Goal: Information Seeking & Learning: Compare options

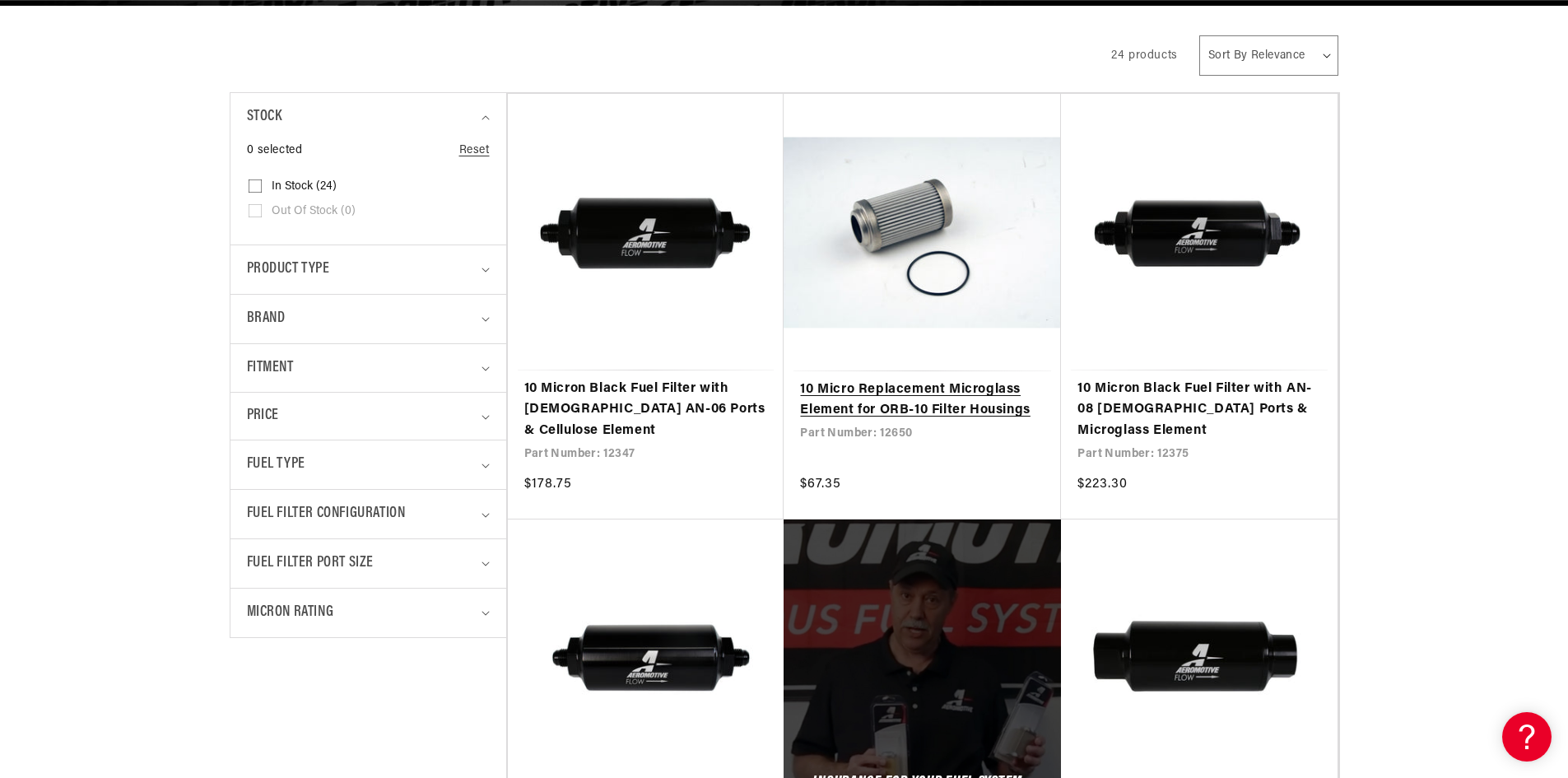
scroll to position [0, 1044]
click at [902, 380] on link "10 Micro Replacement Microglass Element for ORB-10 Filter Housings" at bounding box center [923, 401] width 244 height 42
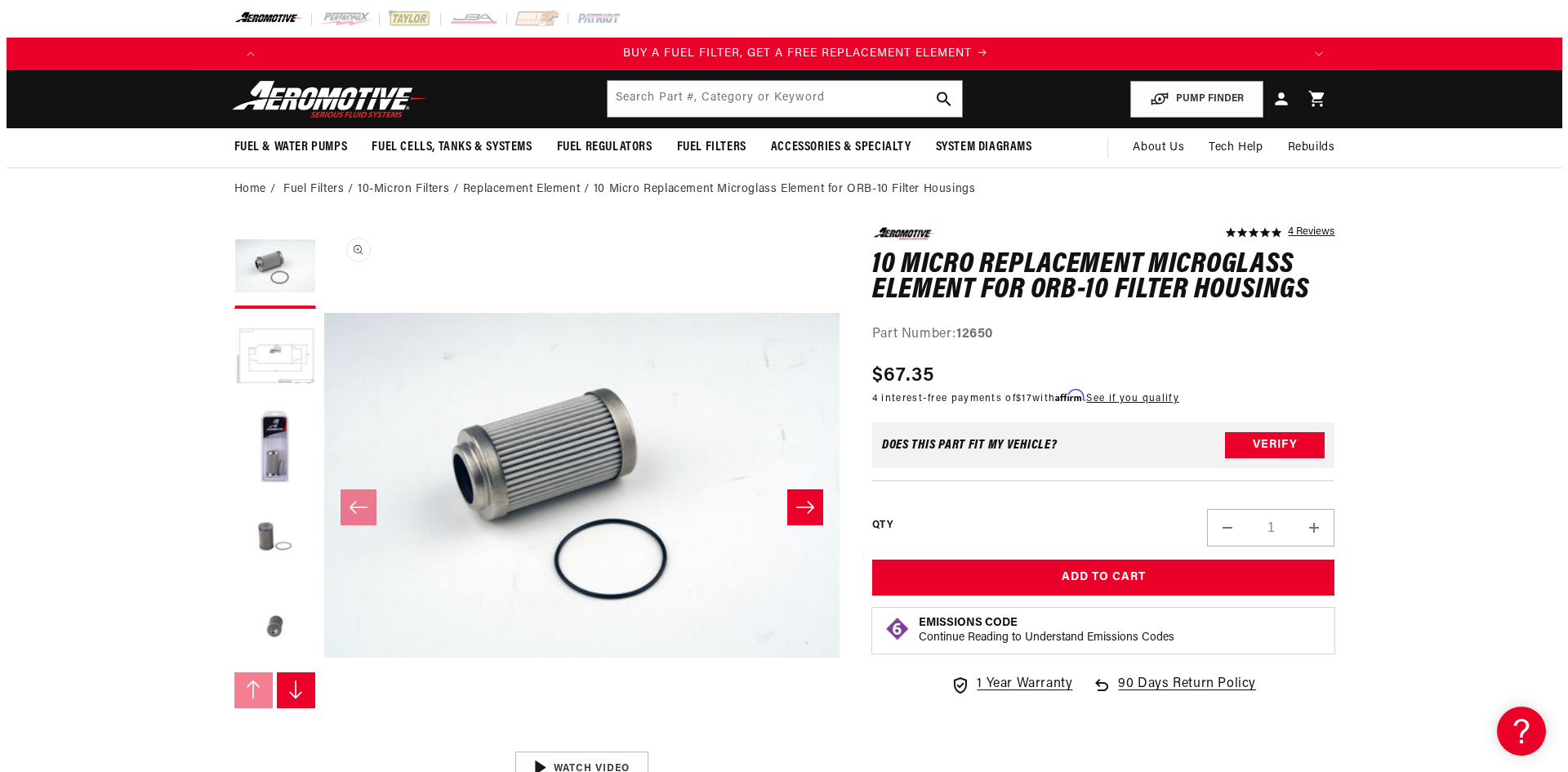
scroll to position [0, 1036]
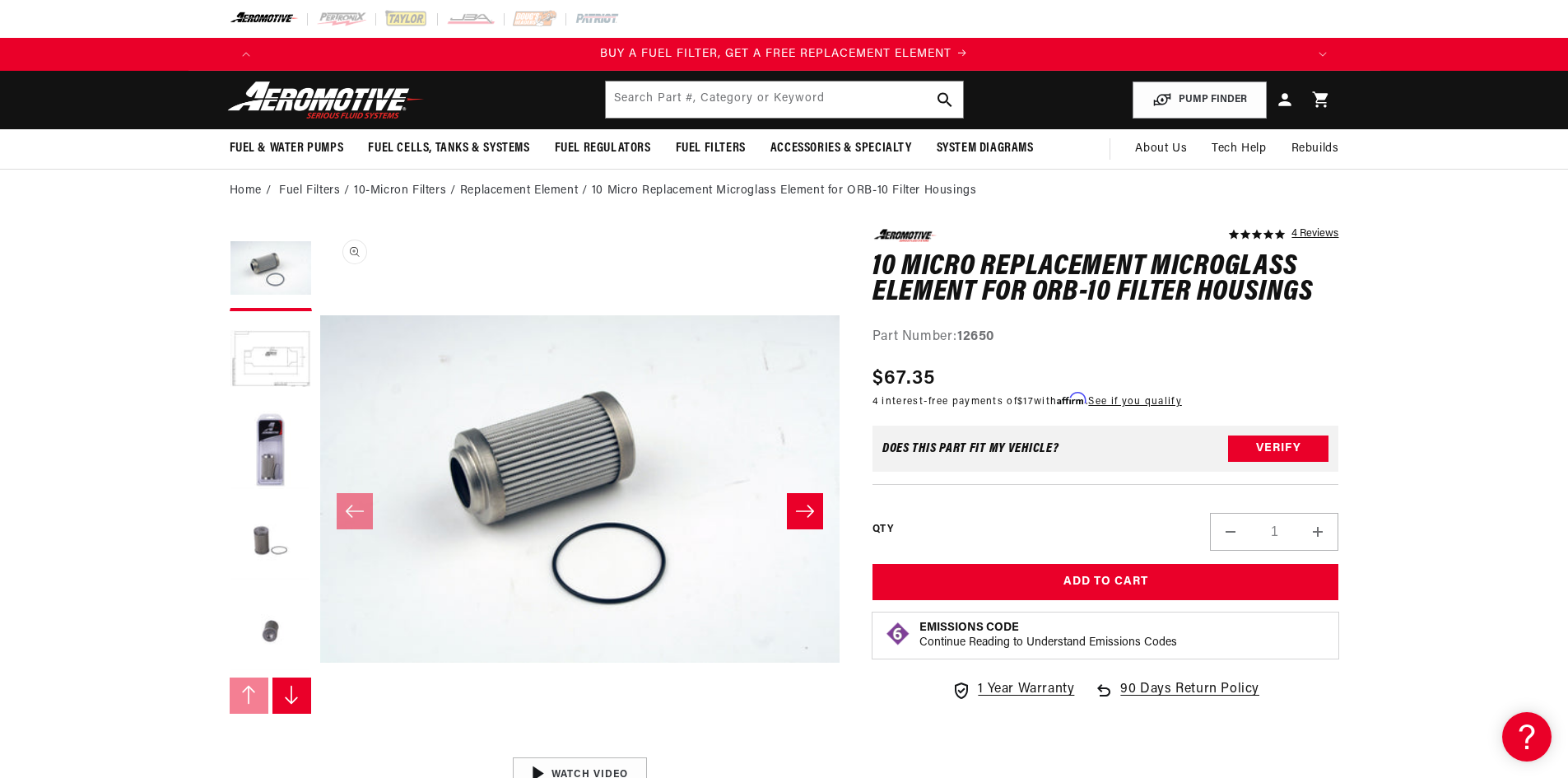
click at [320, 749] on button "Open media 1 in modal" at bounding box center [320, 749] width 0 height 0
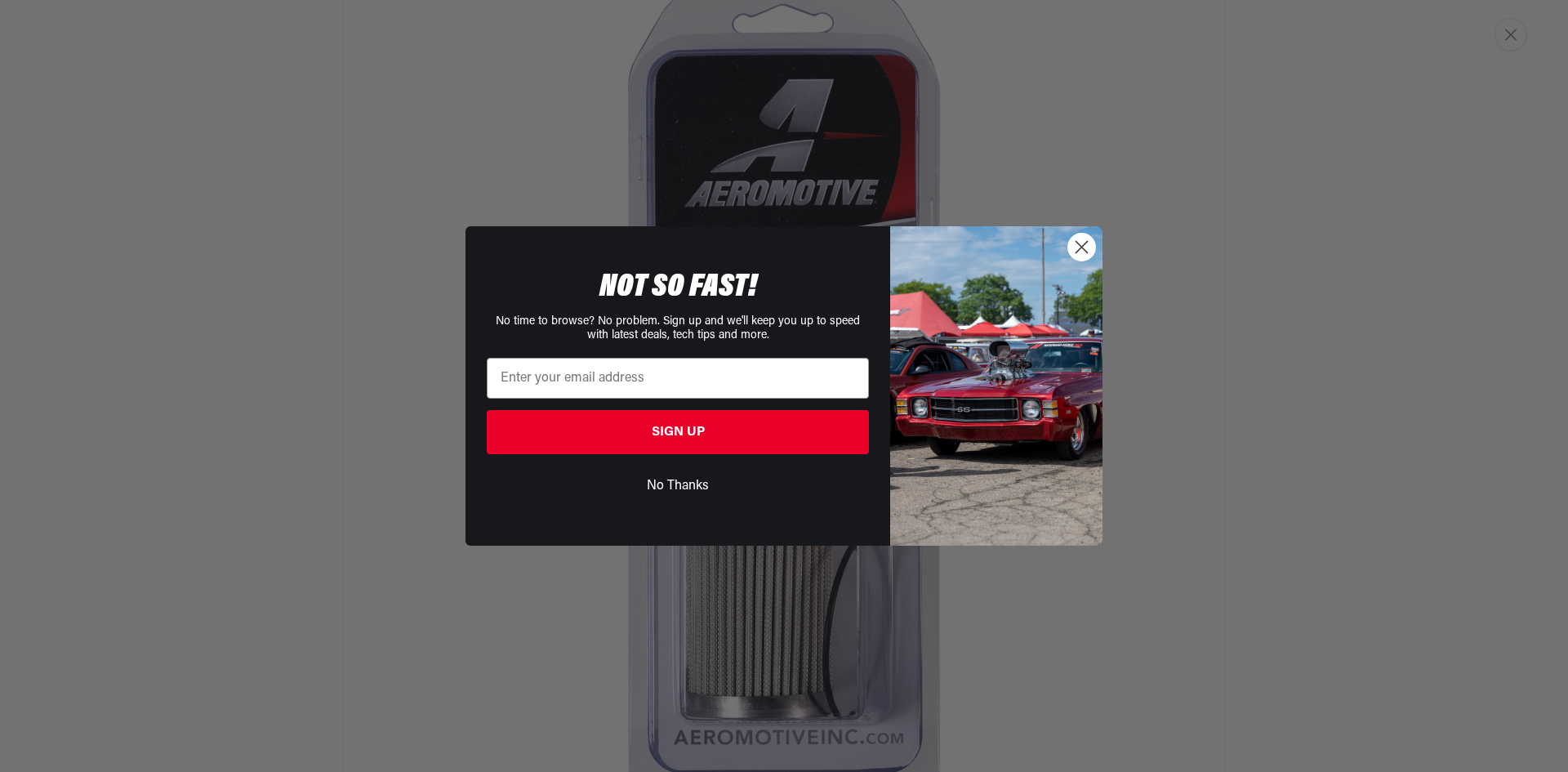
scroll to position [0, 0]
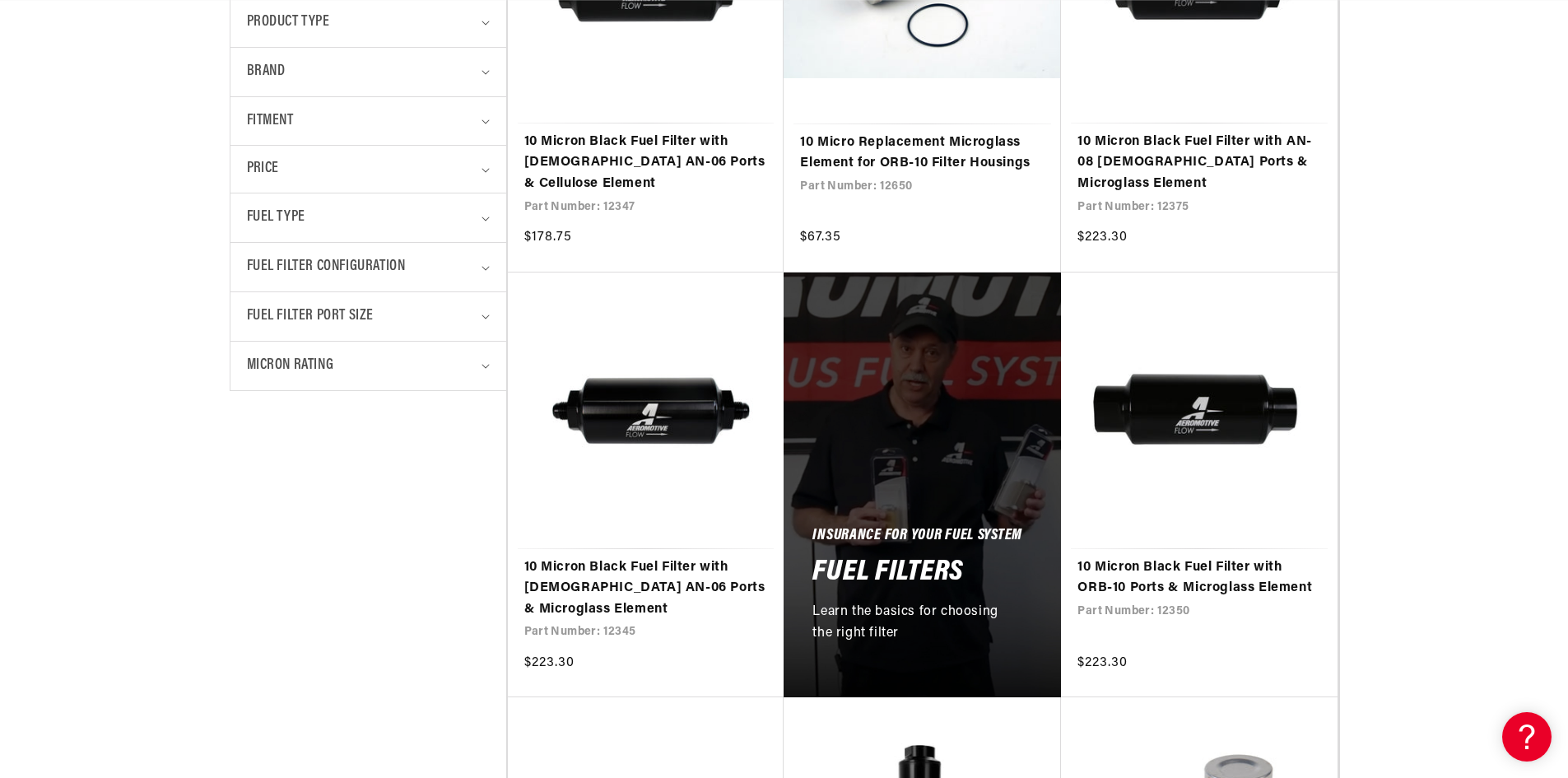
scroll to position [0, 3132]
click at [1202, 557] on link "10 Micron Black Fuel Filter with ORB-10 Ports & Microglass Element" at bounding box center [1199, 578] width 244 height 42
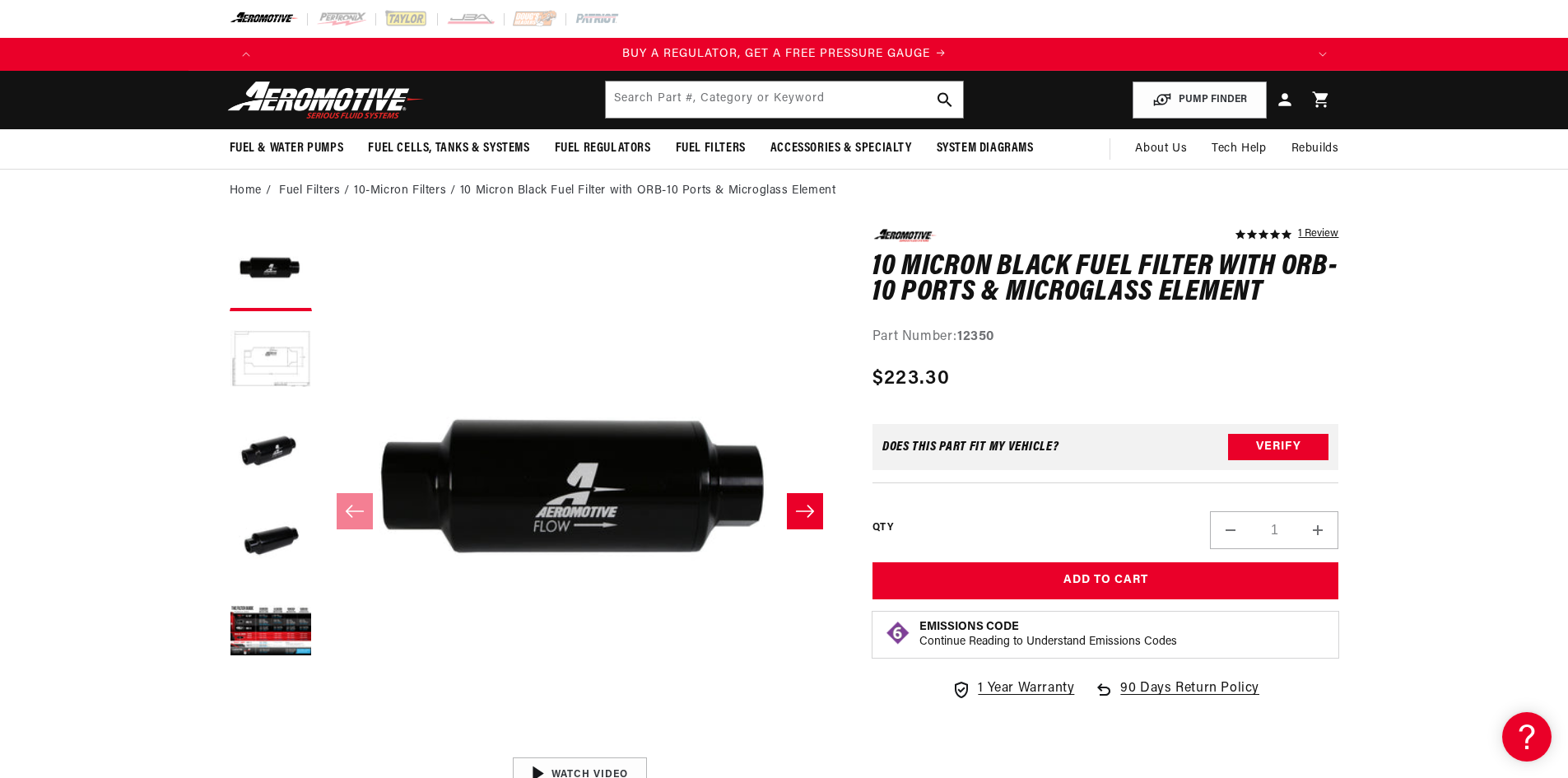
click at [810, 512] on icon "Slide right" at bounding box center [805, 511] width 20 height 17
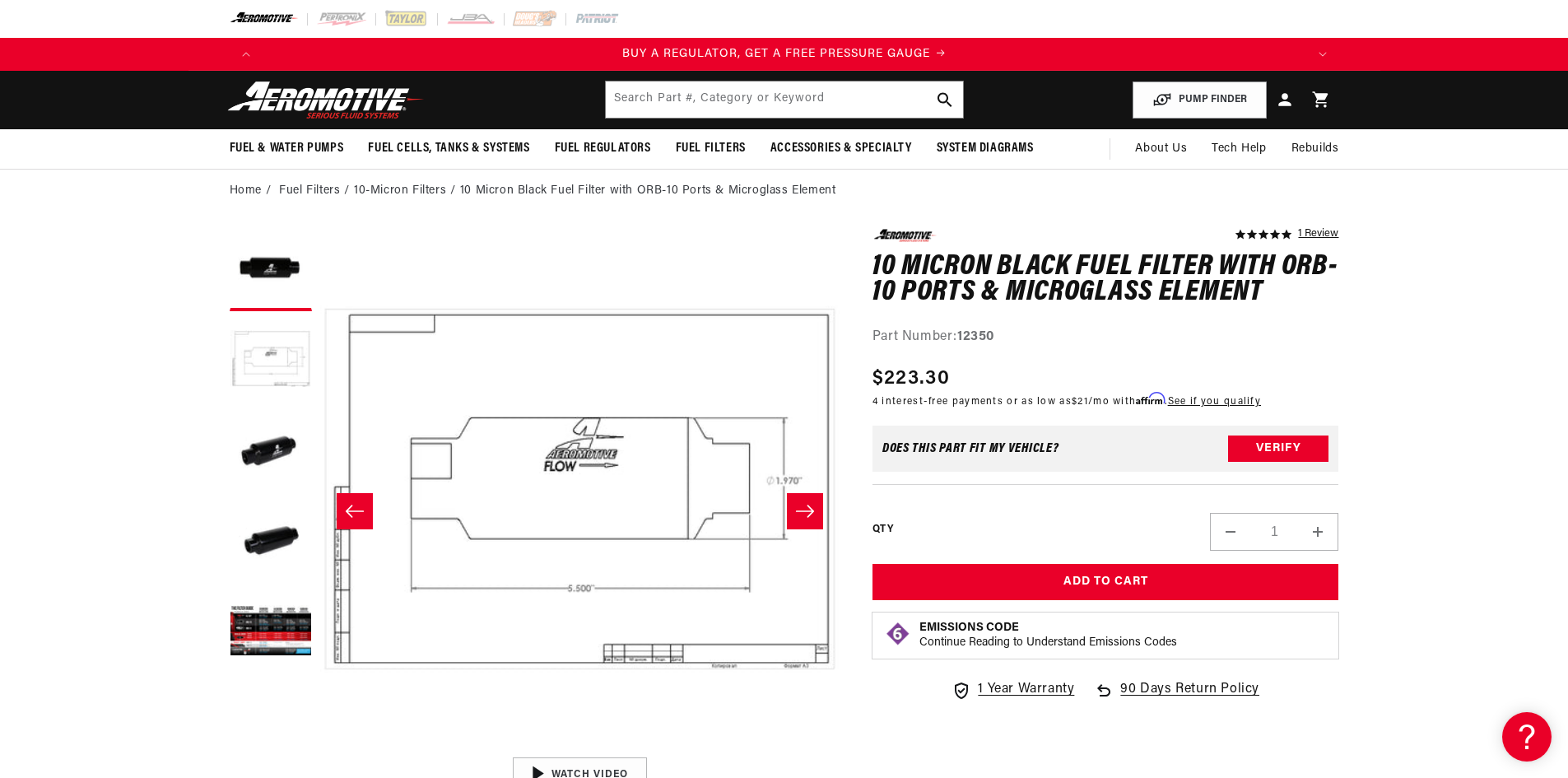
click at [810, 512] on icon "Slide right" at bounding box center [805, 511] width 20 height 17
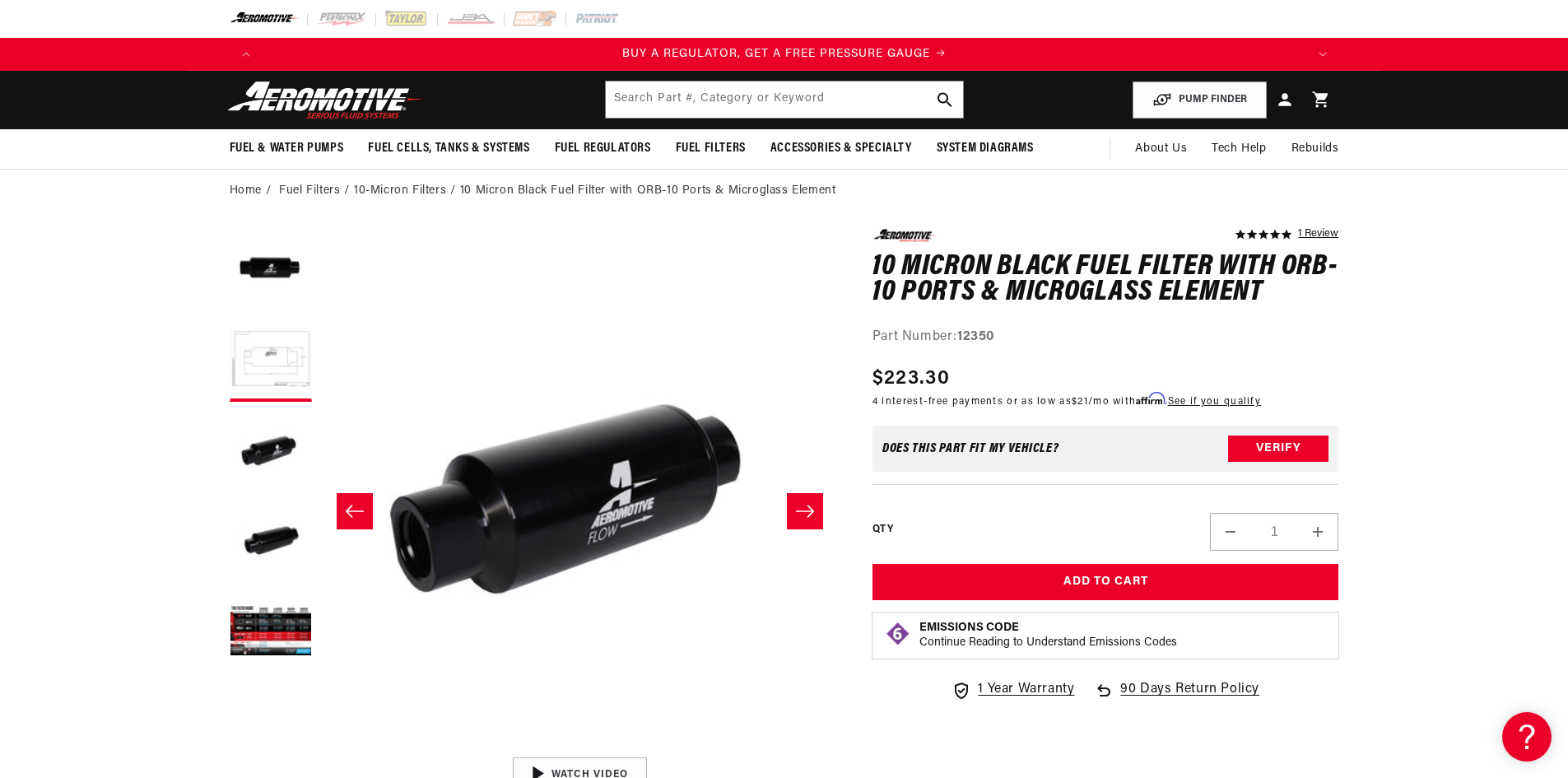
click at [810, 512] on icon "Slide right" at bounding box center [805, 511] width 20 height 17
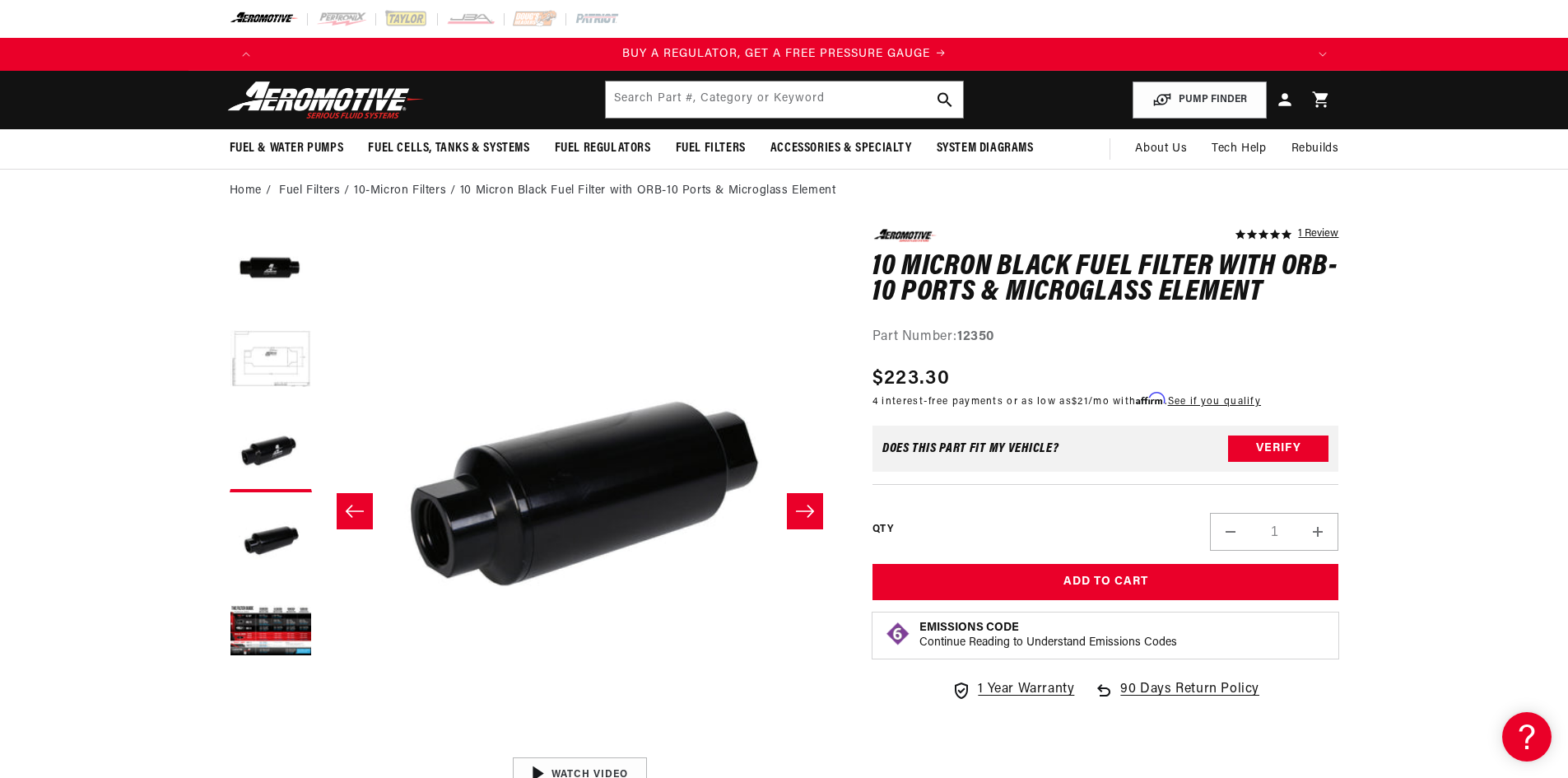
click at [810, 512] on icon "Slide right" at bounding box center [805, 511] width 20 height 17
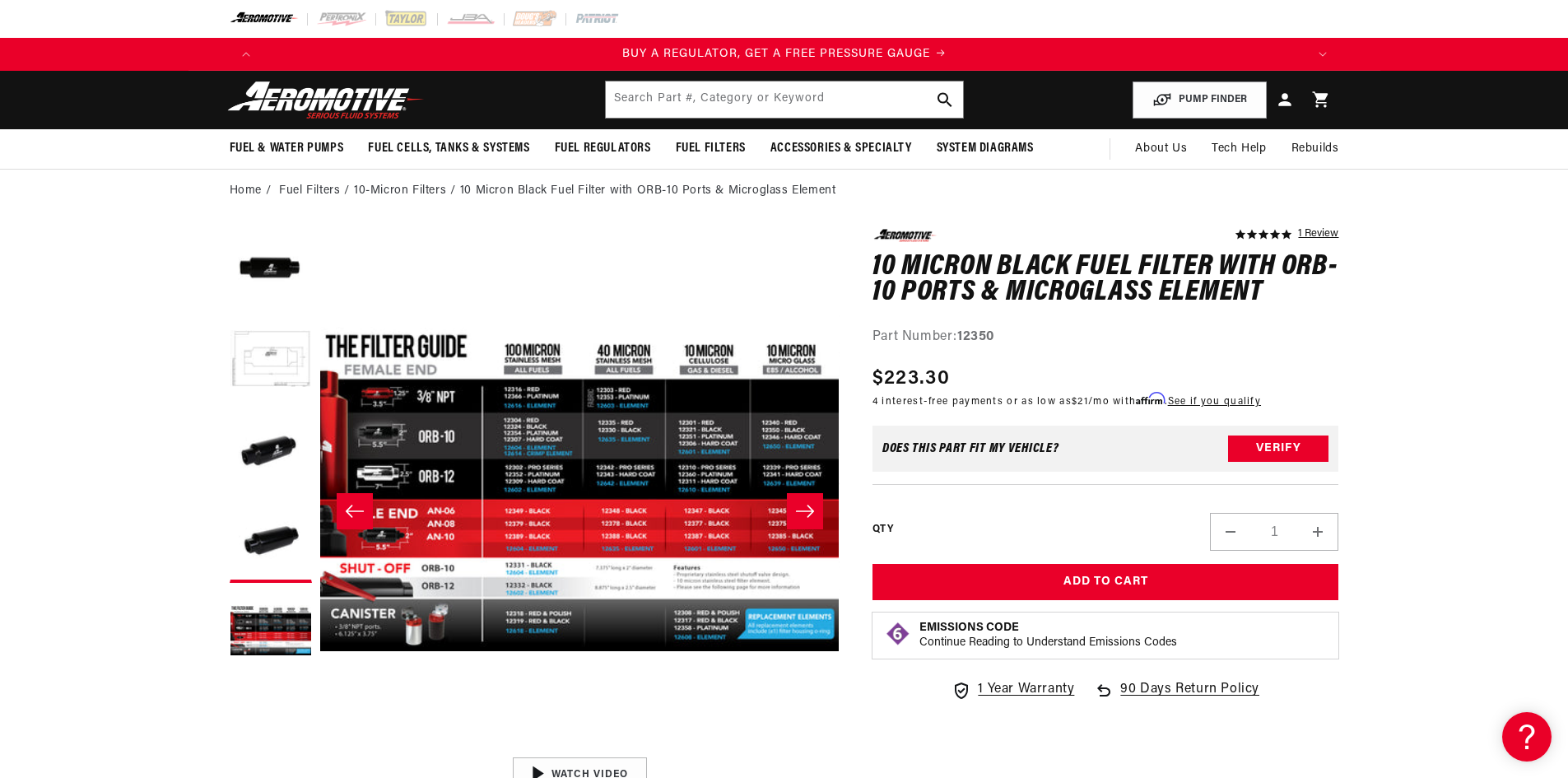
click at [810, 512] on icon "Slide right" at bounding box center [805, 511] width 20 height 17
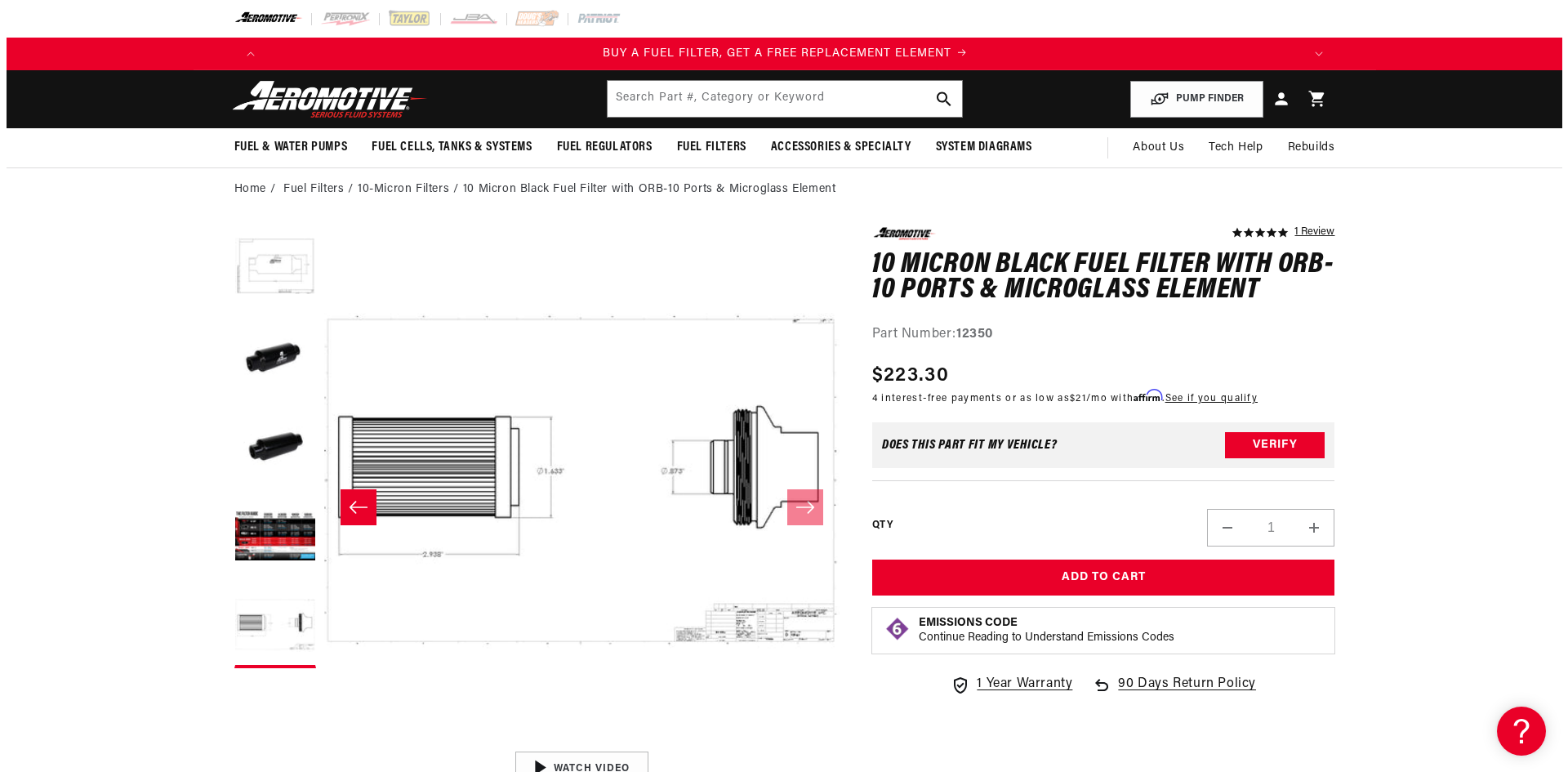
scroll to position [0, 1036]
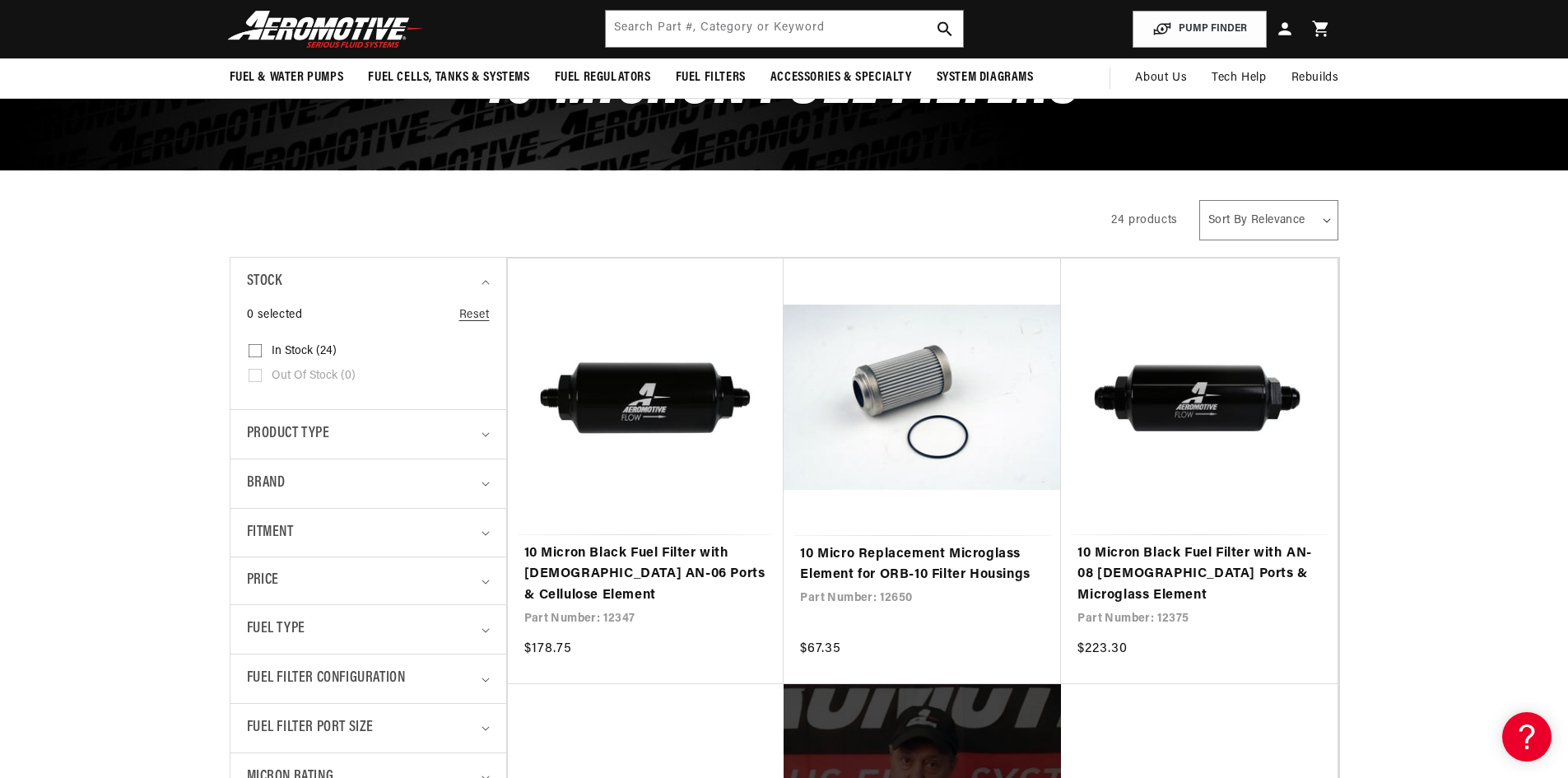
scroll to position [0, 2087]
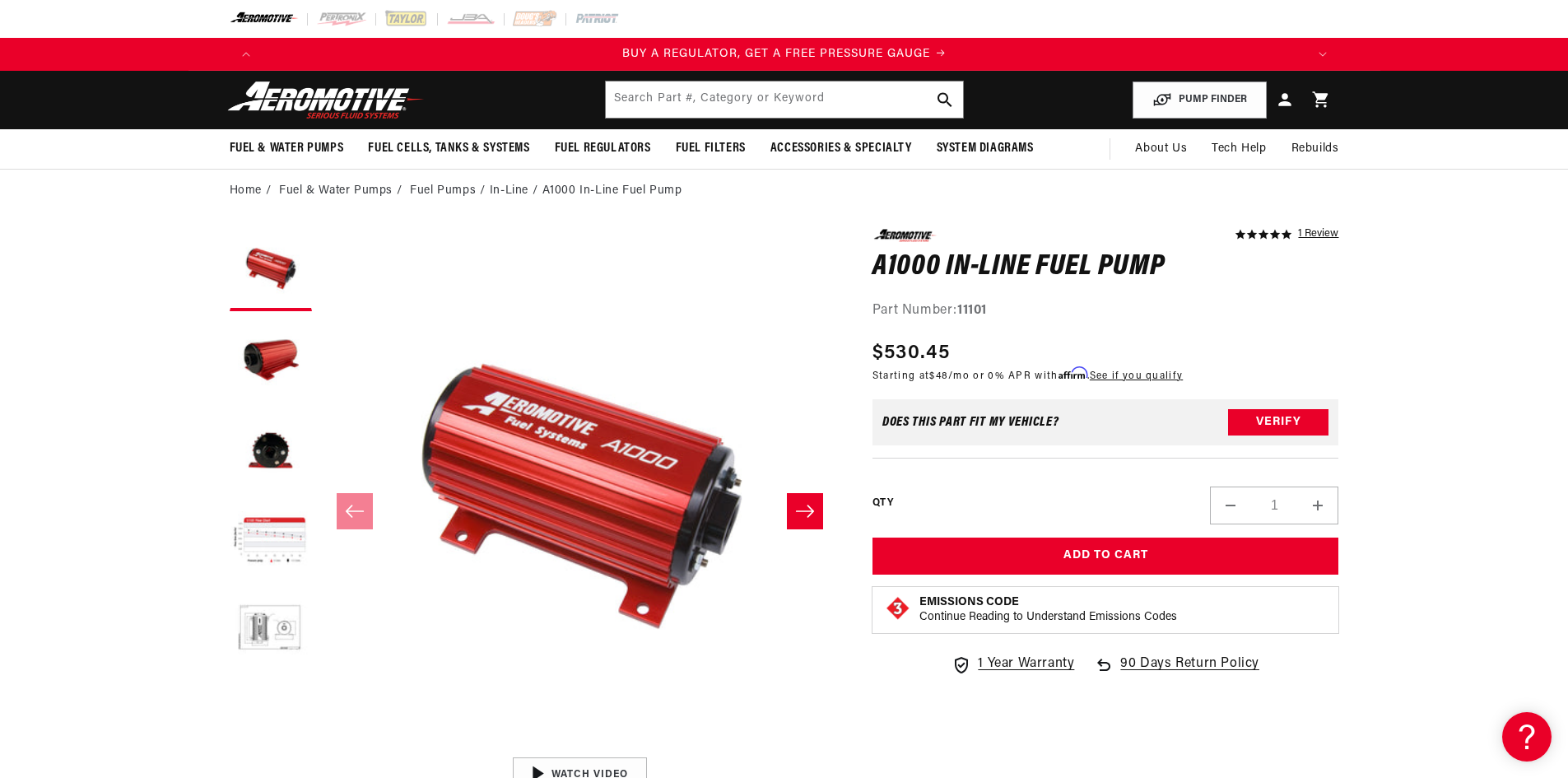
click at [801, 515] on icon "Slide right" at bounding box center [805, 511] width 20 height 17
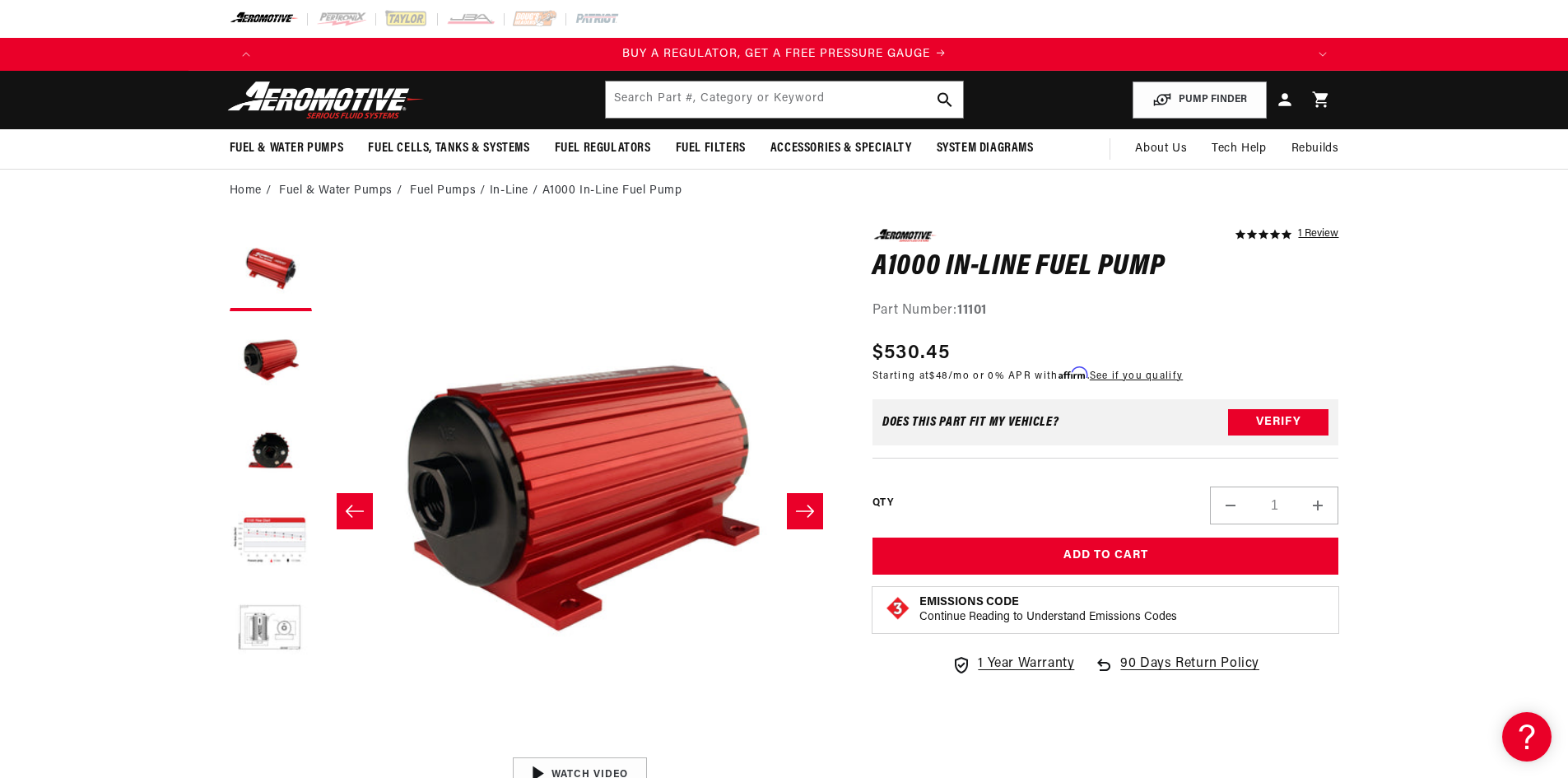
click at [801, 515] on icon "Slide right" at bounding box center [805, 511] width 20 height 17
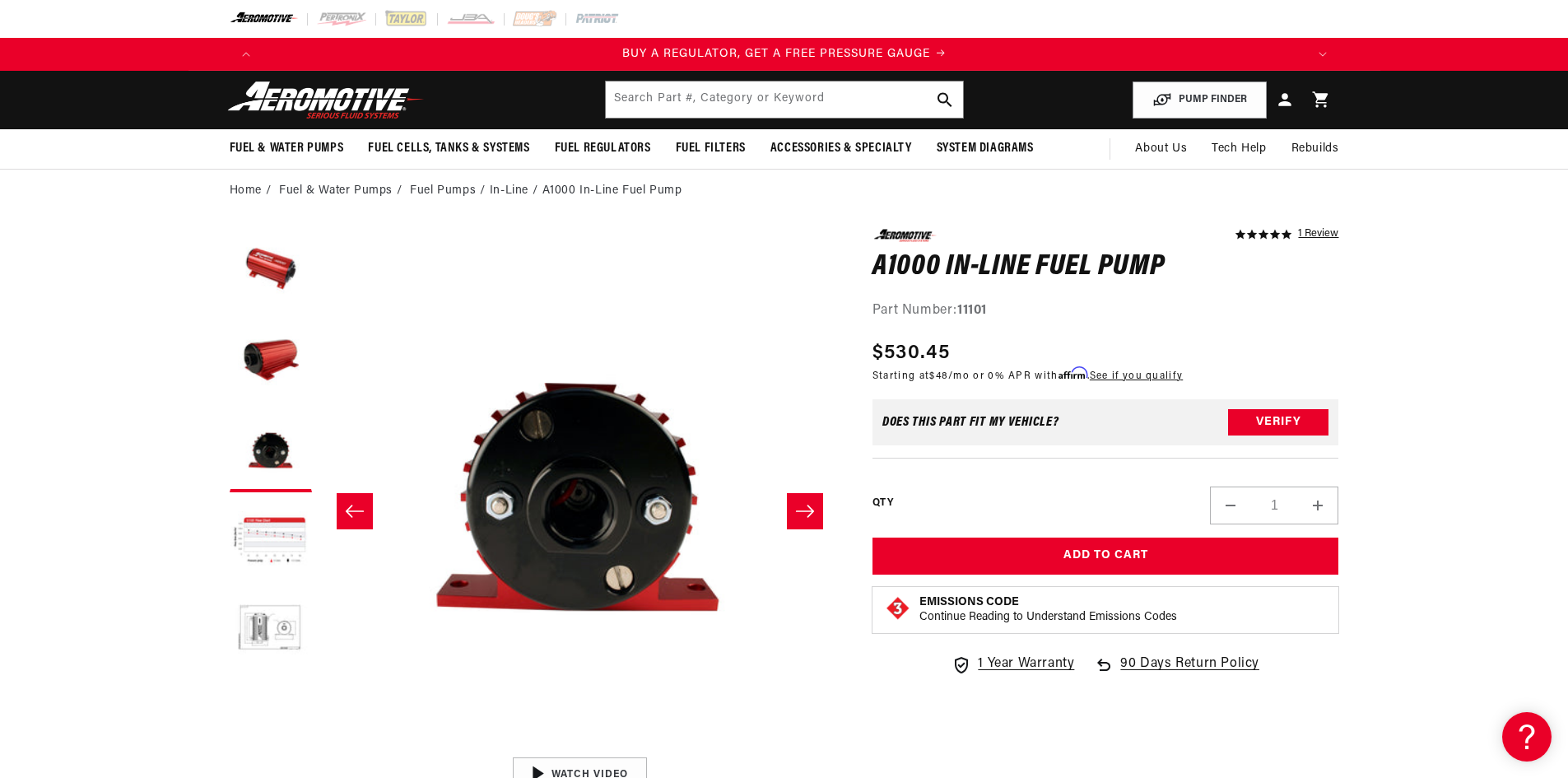
click at [801, 515] on icon "Slide right" at bounding box center [805, 511] width 20 height 17
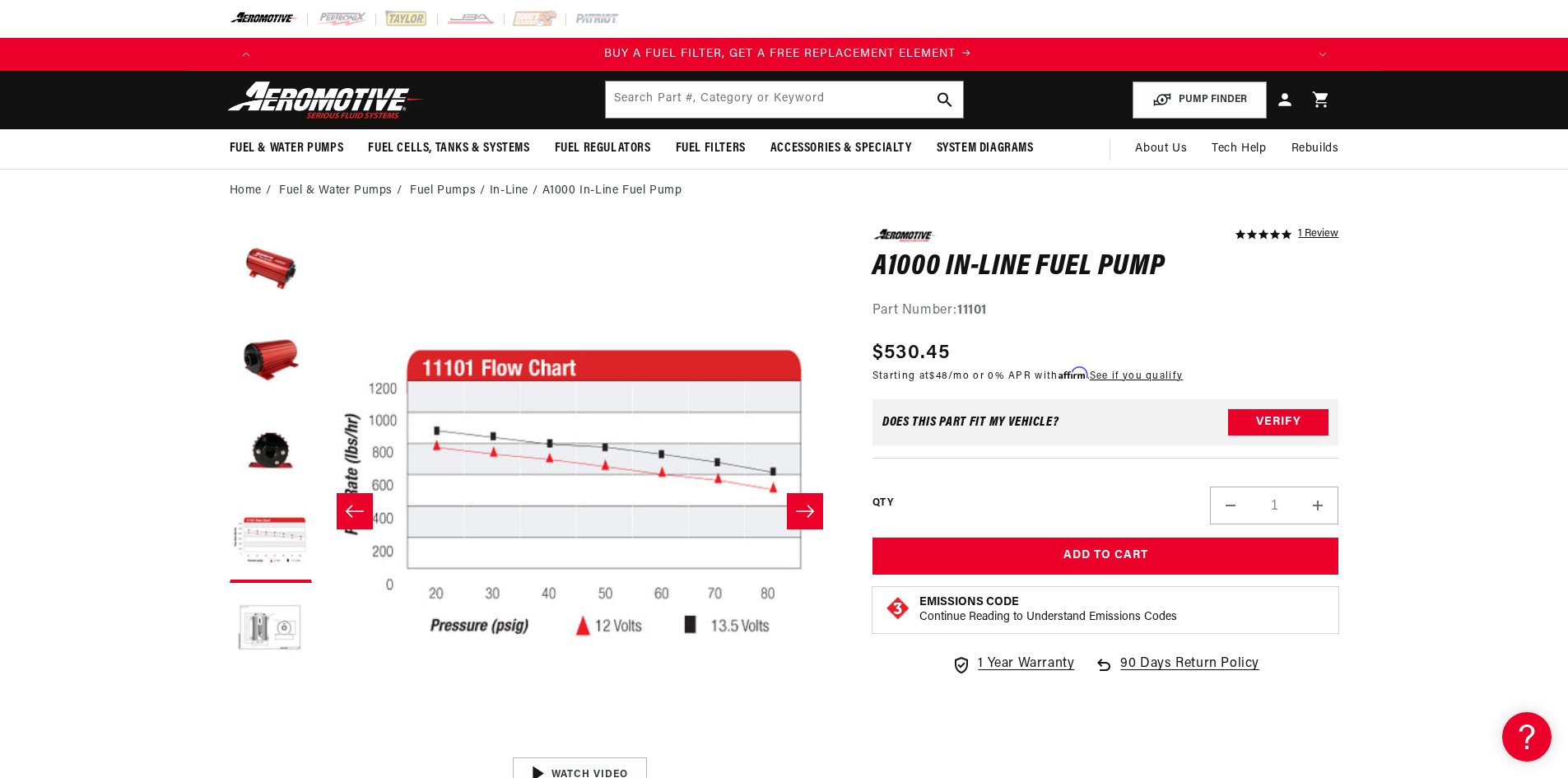
scroll to position [0, 1044]
click at [801, 515] on icon "Slide right" at bounding box center [805, 511] width 20 height 17
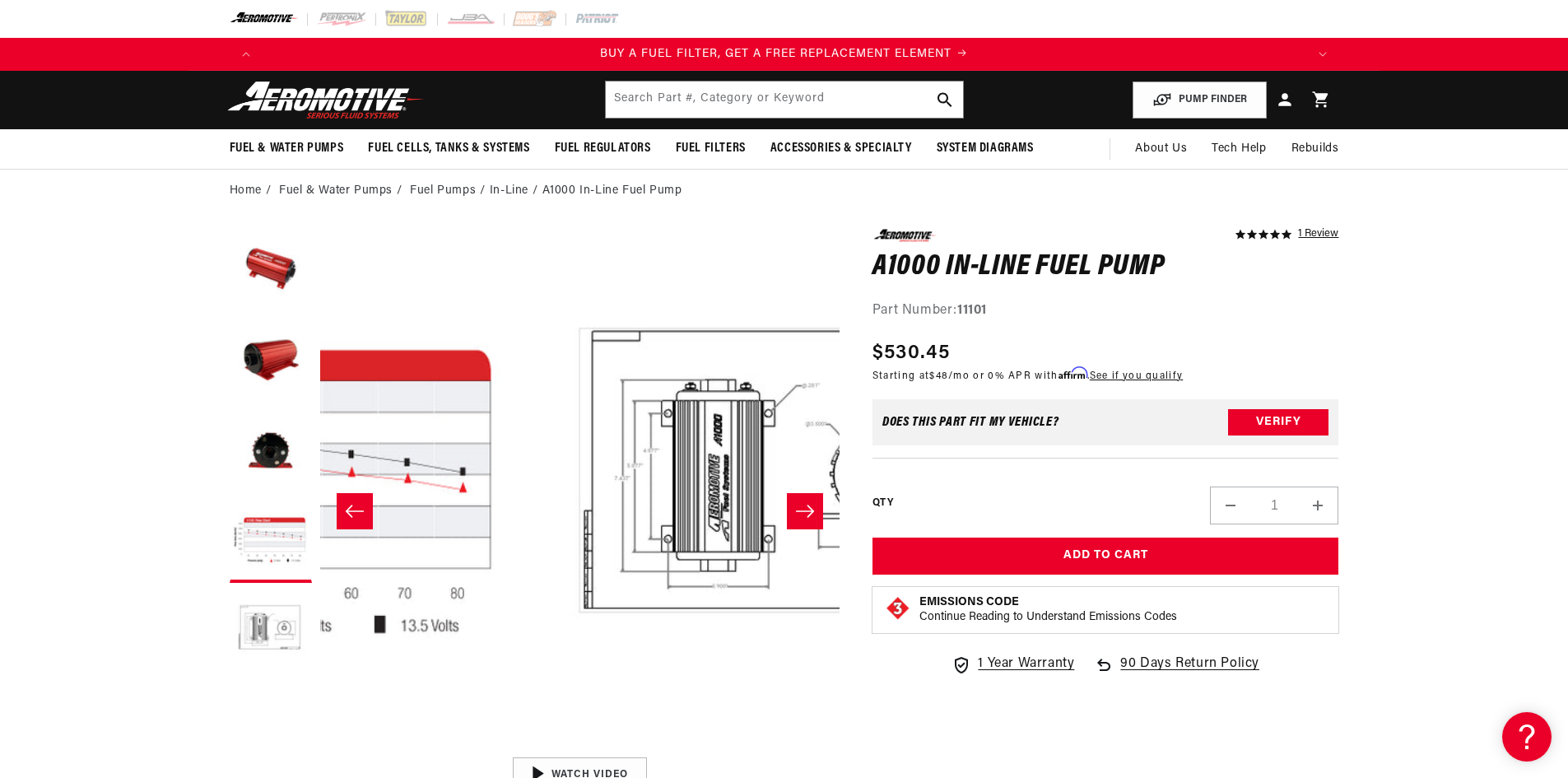
scroll to position [0, 2080]
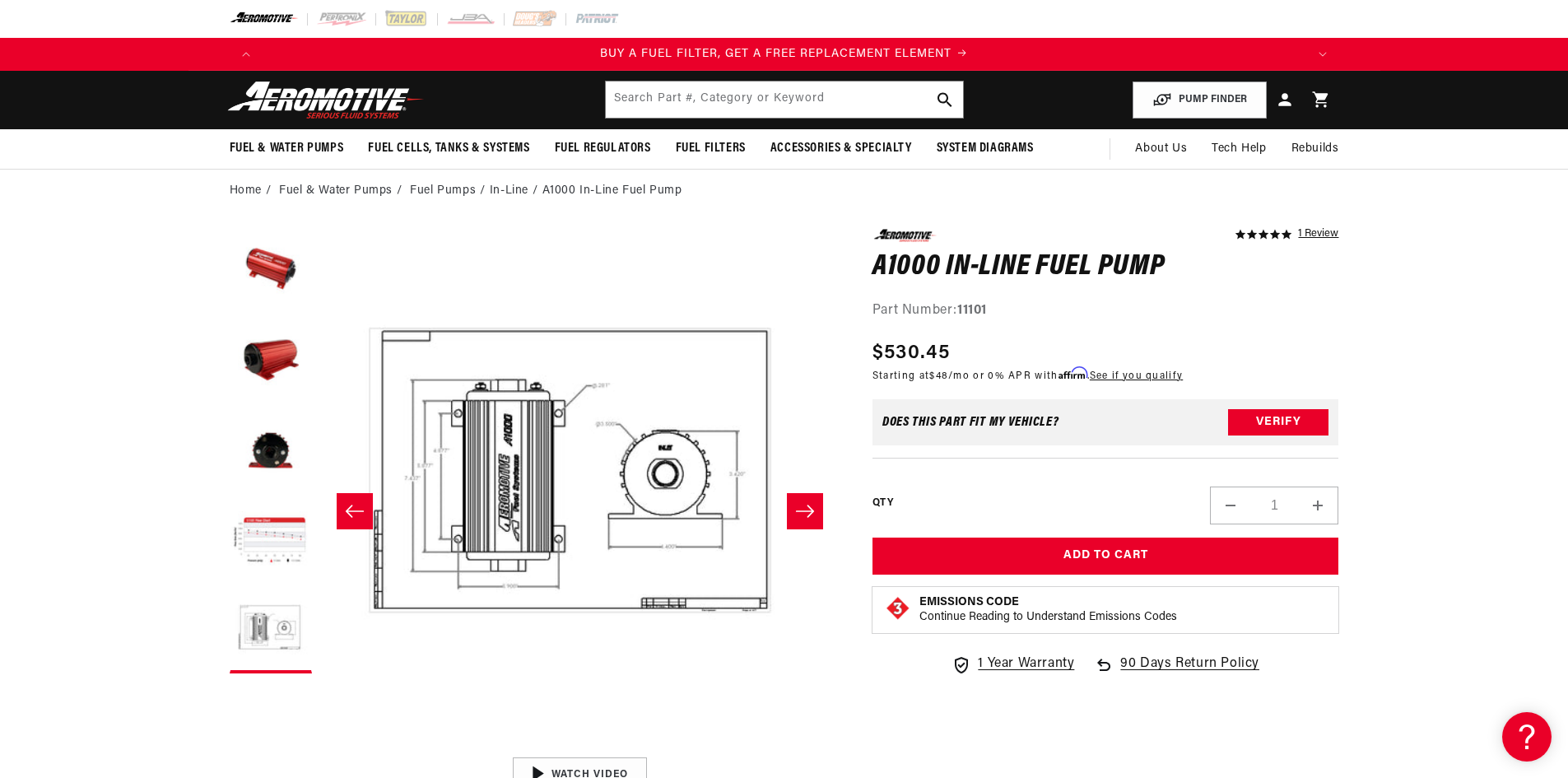
click at [801, 515] on icon "Slide right" at bounding box center [805, 511] width 20 height 17
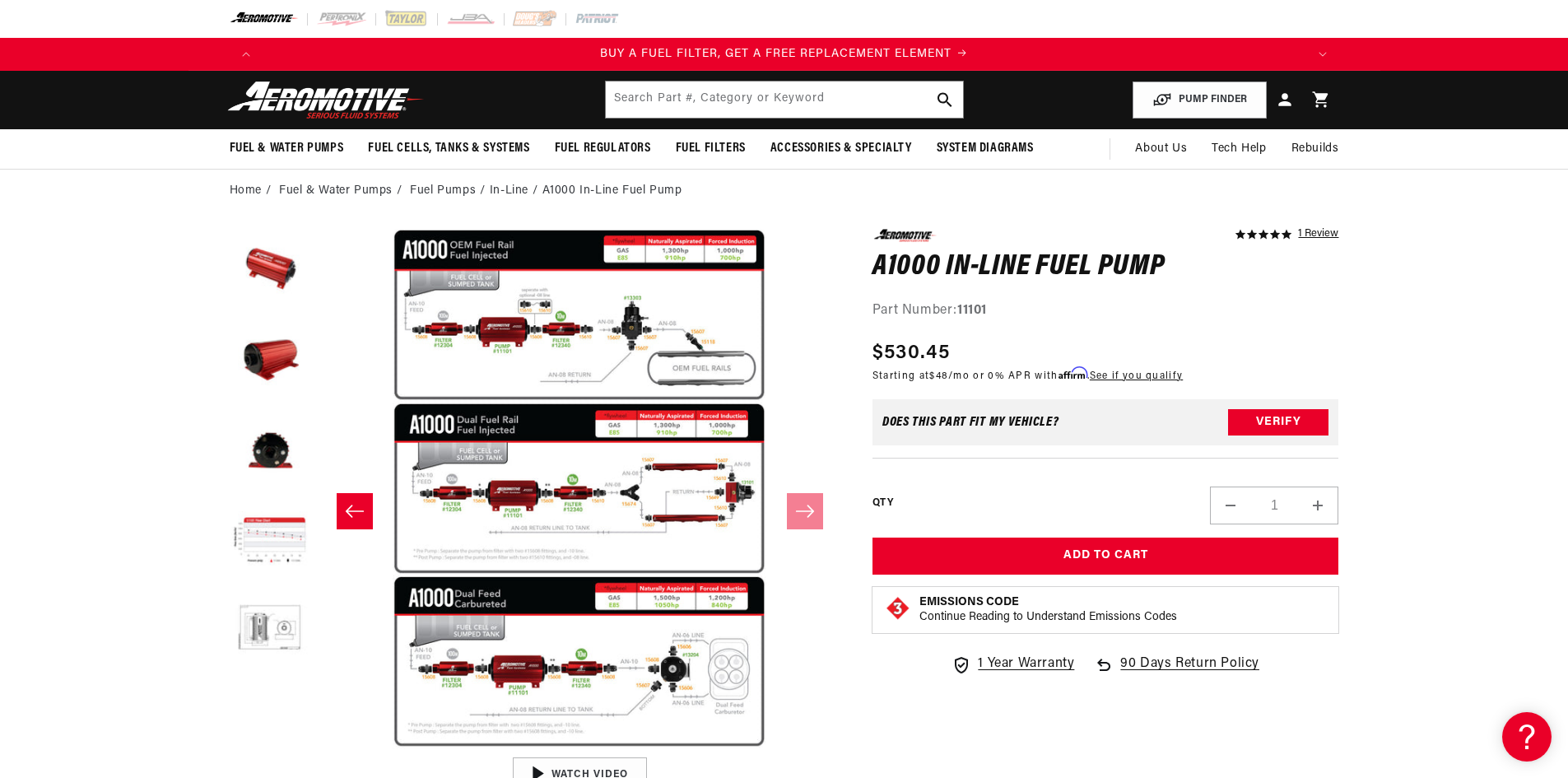
scroll to position [91, 0]
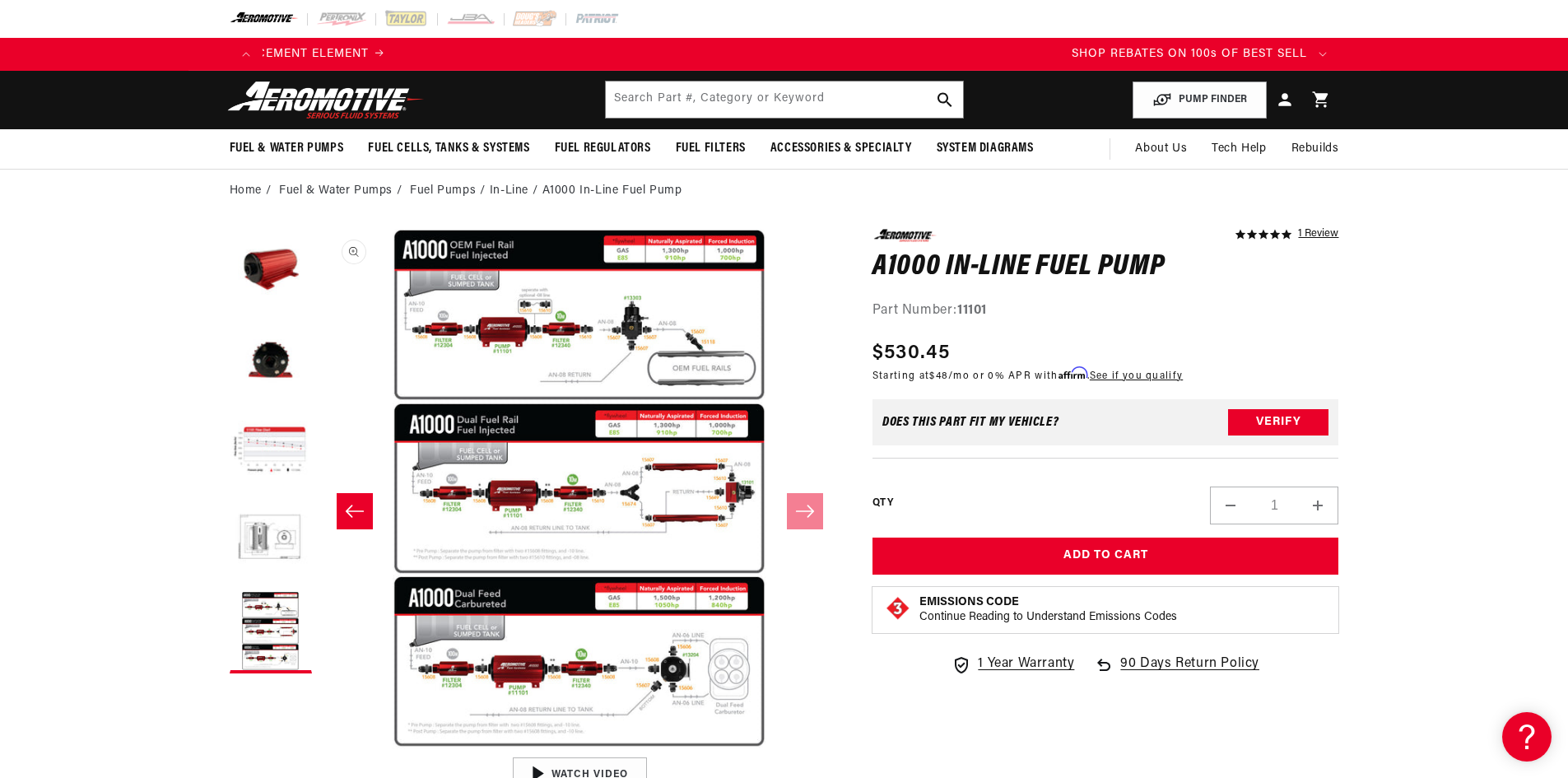
click at [320, 749] on button "Open media 6 in modal" at bounding box center [320, 749] width 0 height 0
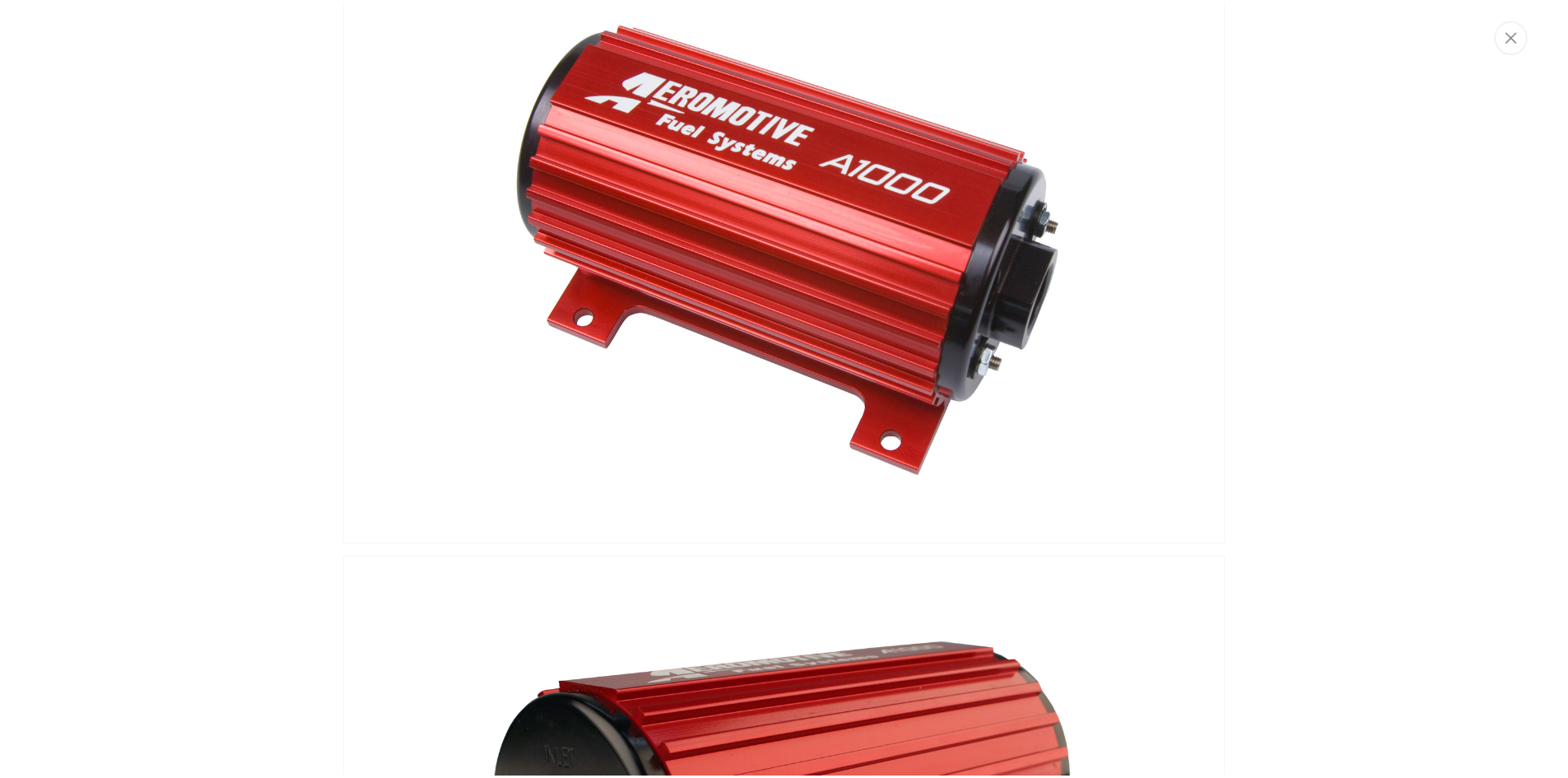
scroll to position [0, 0]
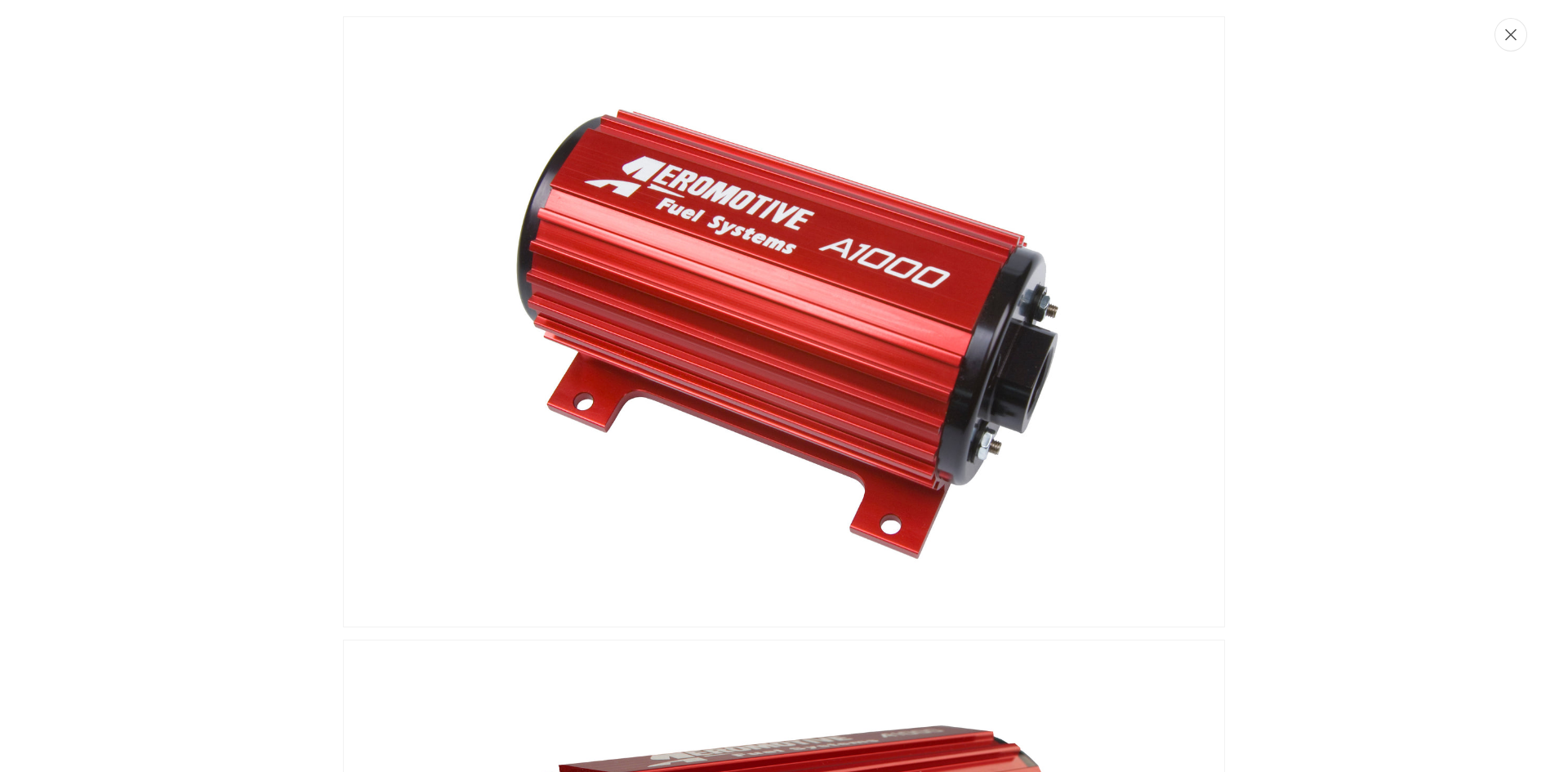
click at [1513, 48] on button "Close" at bounding box center [1512, 35] width 33 height 34
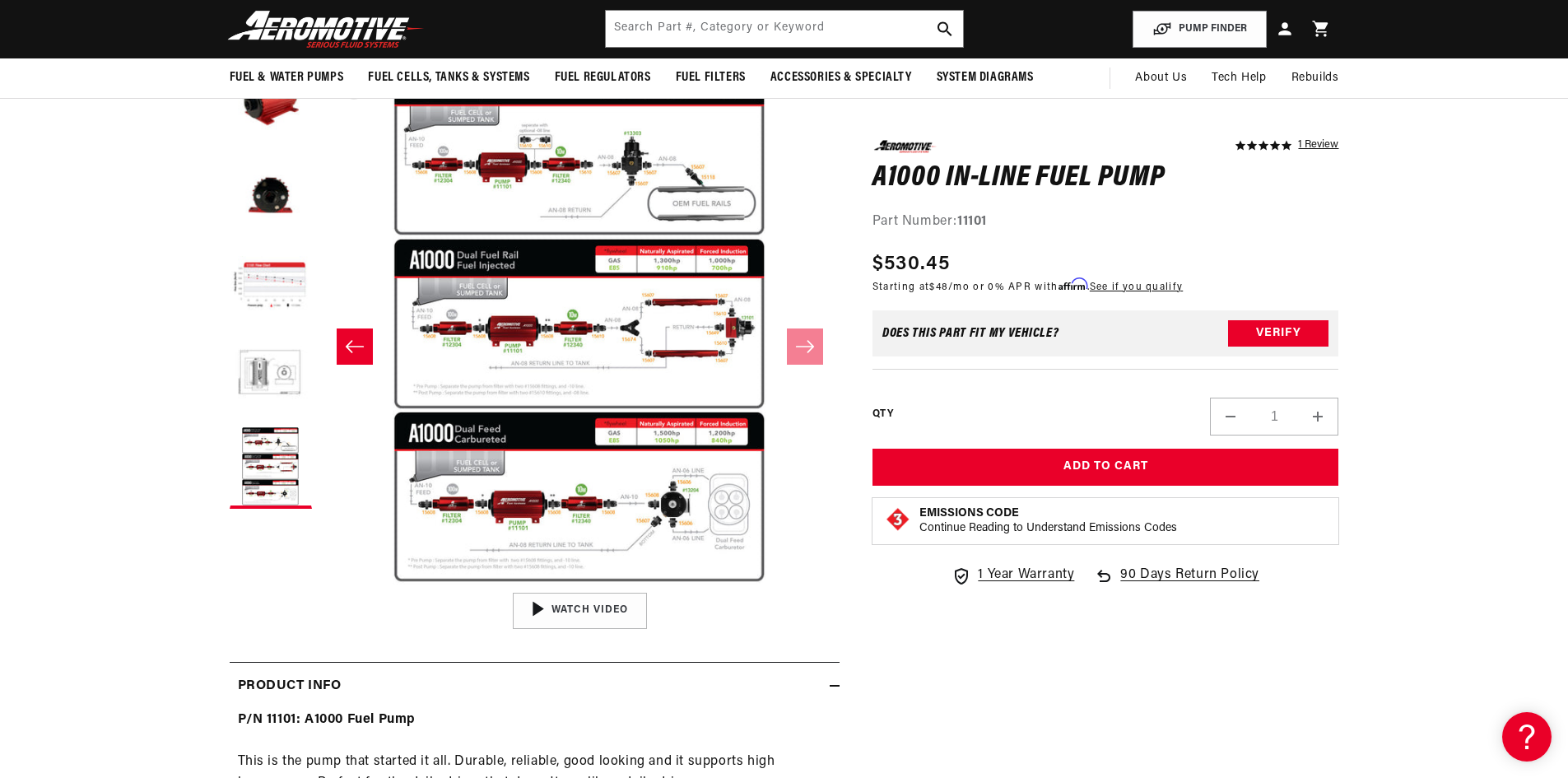
scroll to position [0, 2087]
